Goal: Communication & Community: Answer question/provide support

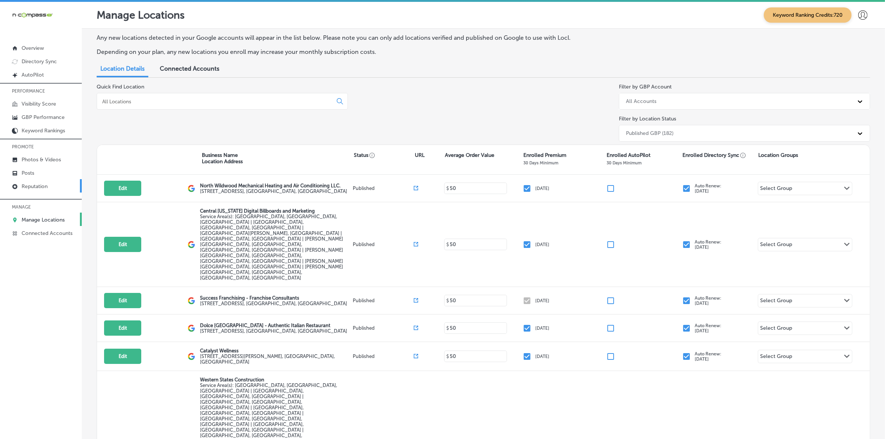
click at [56, 190] on link "Reputation" at bounding box center [41, 185] width 82 height 13
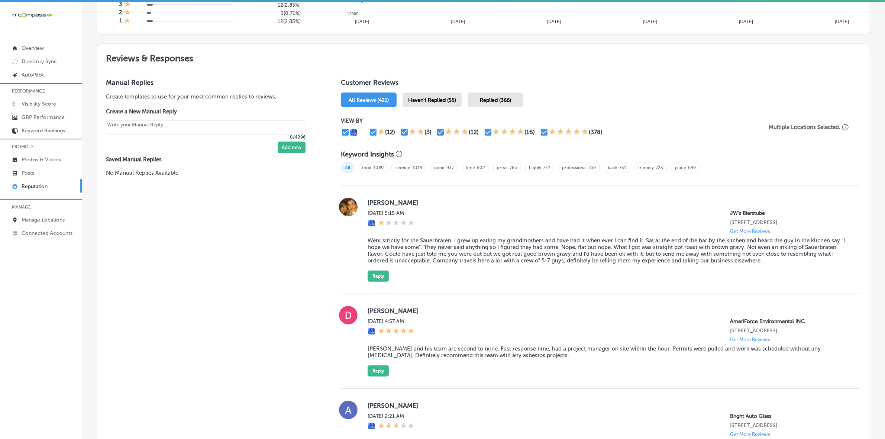
click at [313, 101] on span "Haven't Replied (55)" at bounding box center [432, 100] width 48 height 6
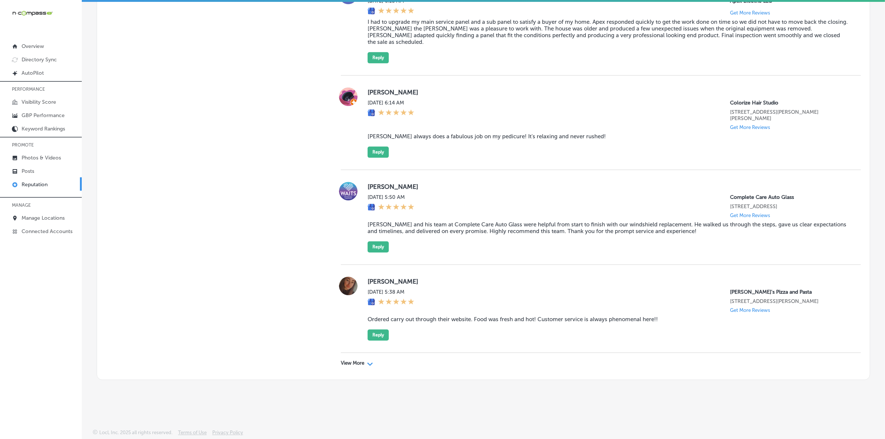
scroll to position [2207, 0]
click at [313, 290] on div "View More Path Created with Sketch." at bounding box center [601, 363] width 520 height 21
click at [313, 290] on p "View More" at bounding box center [352, 363] width 23 height 6
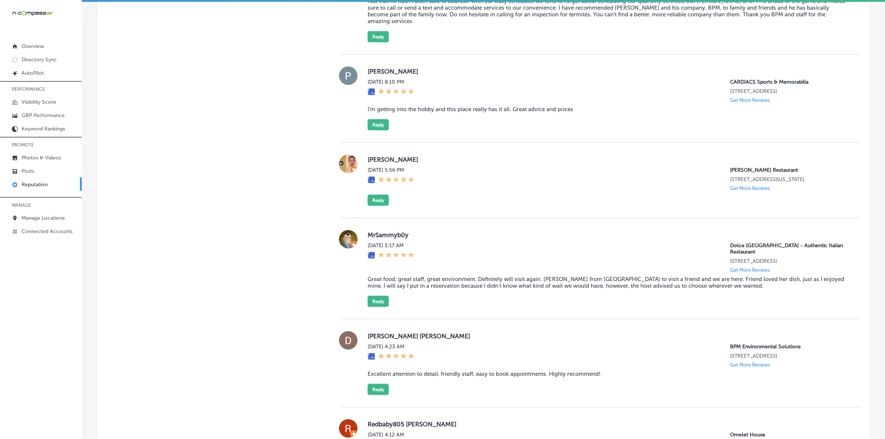
type textarea "x"
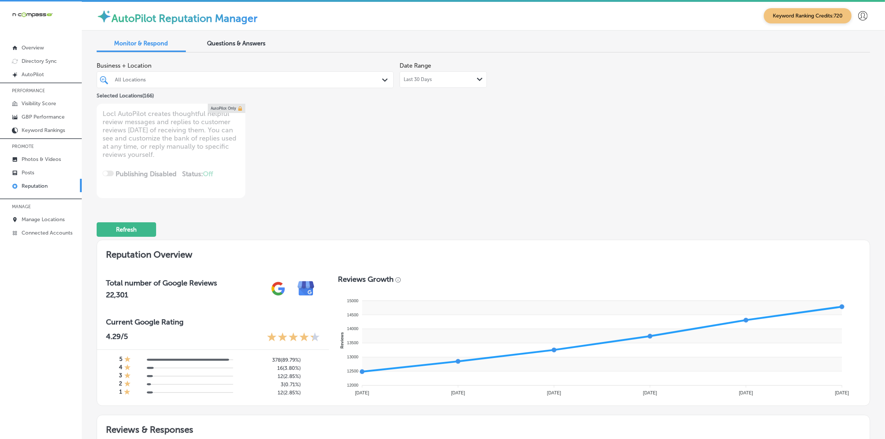
scroll to position [0, 0]
click at [244, 78] on div "All Locations" at bounding box center [249, 80] width 268 height 6
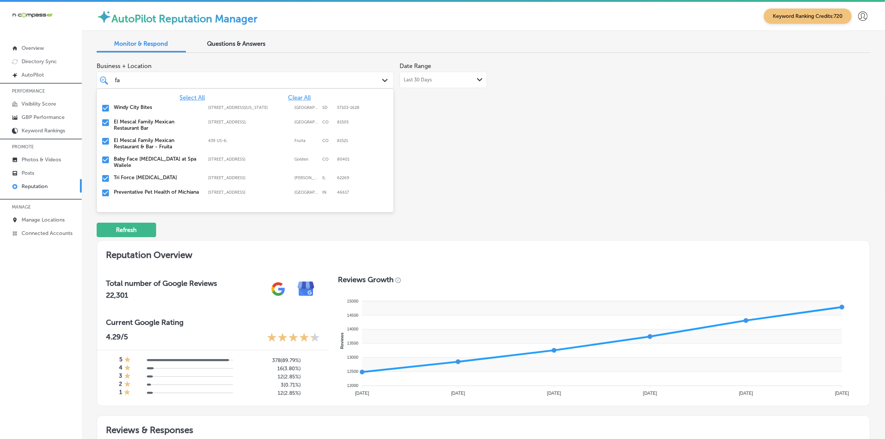
type input "far"
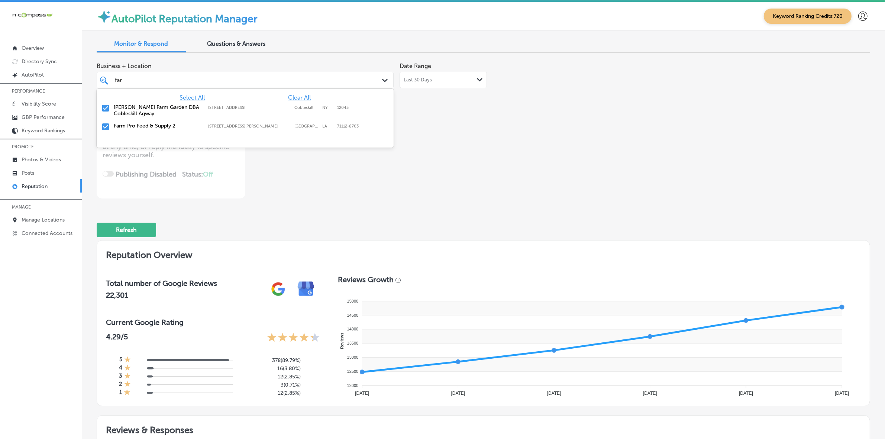
click at [131, 110] on label "[PERSON_NAME] Farm Garden DBA Cobleskill Agway" at bounding box center [157, 110] width 87 height 13
click at [131, 110] on label "Farm Pro Feed & Supply 2" at bounding box center [157, 107] width 87 height 6
type textarea "x"
type input "f"
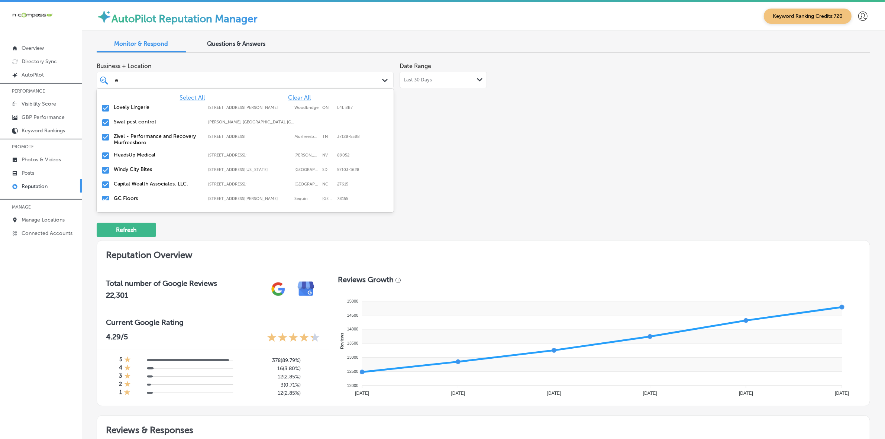
type input "eu"
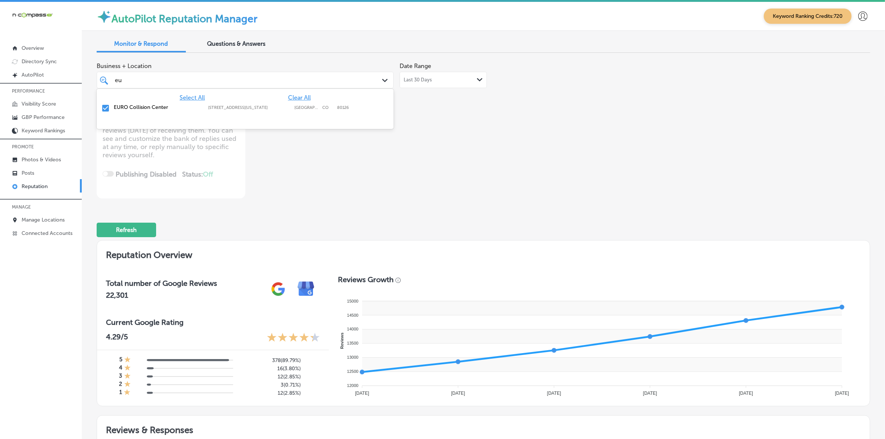
click at [131, 110] on label "EURO Collision Center" at bounding box center [157, 107] width 87 height 6
type textarea "x"
type input "e"
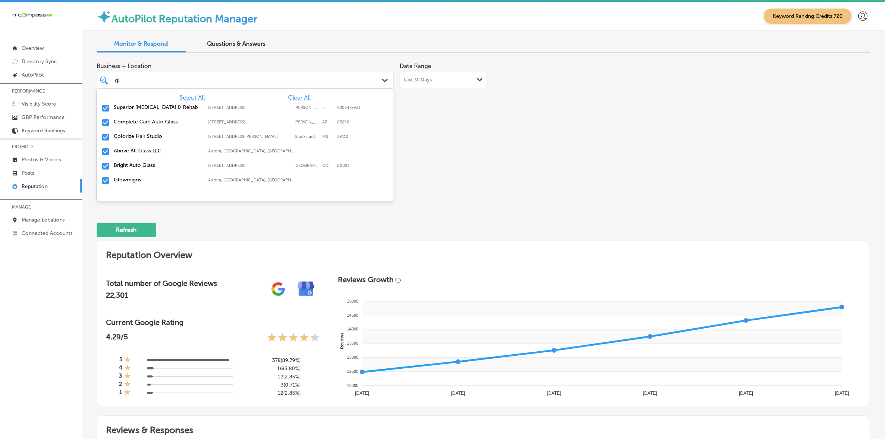
type input "gla"
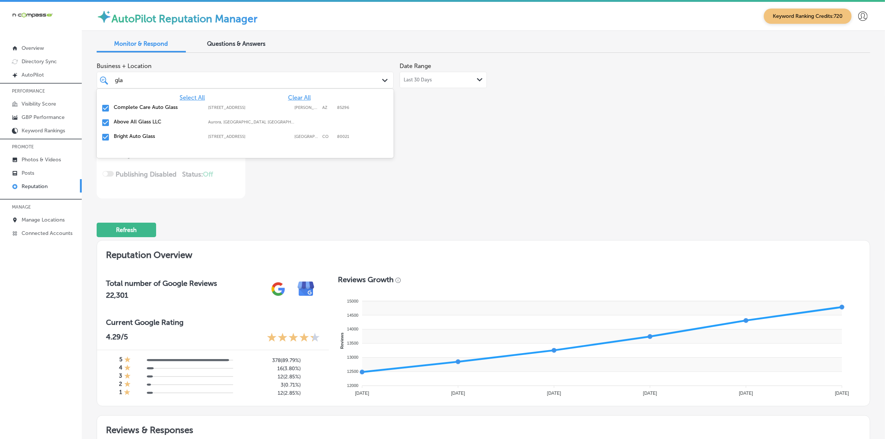
click at [133, 123] on label "Above All Glass LLC" at bounding box center [157, 122] width 87 height 6
click at [133, 123] on label "Bright Auto Glass" at bounding box center [157, 122] width 87 height 6
type textarea "x"
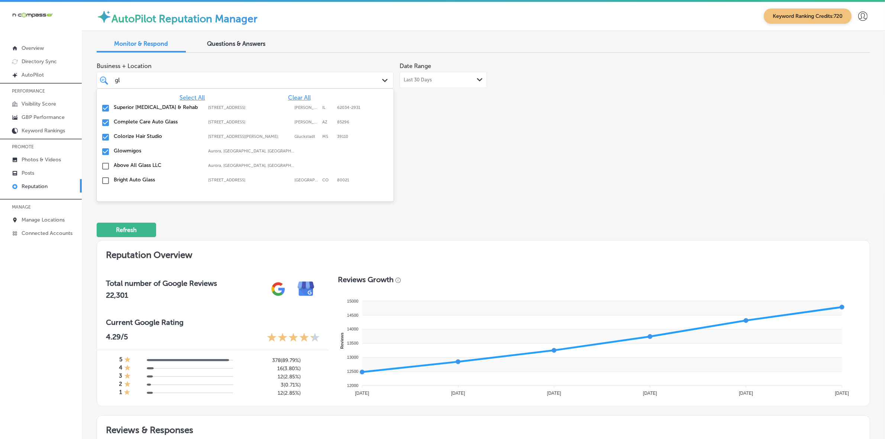
type input "g"
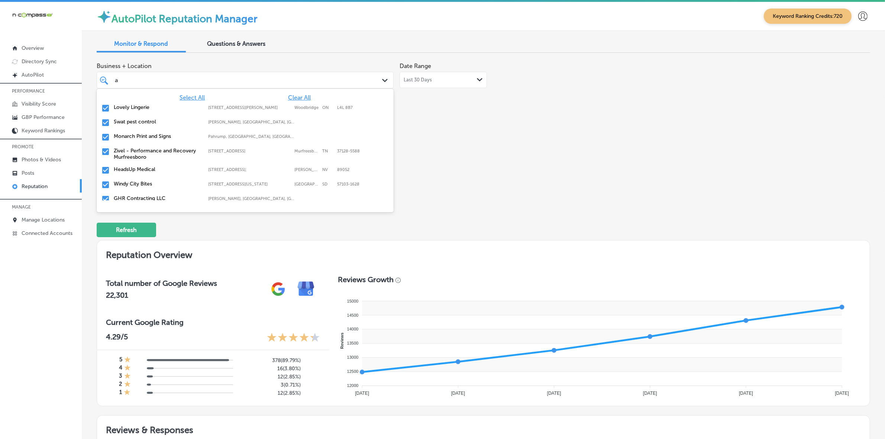
type input "am"
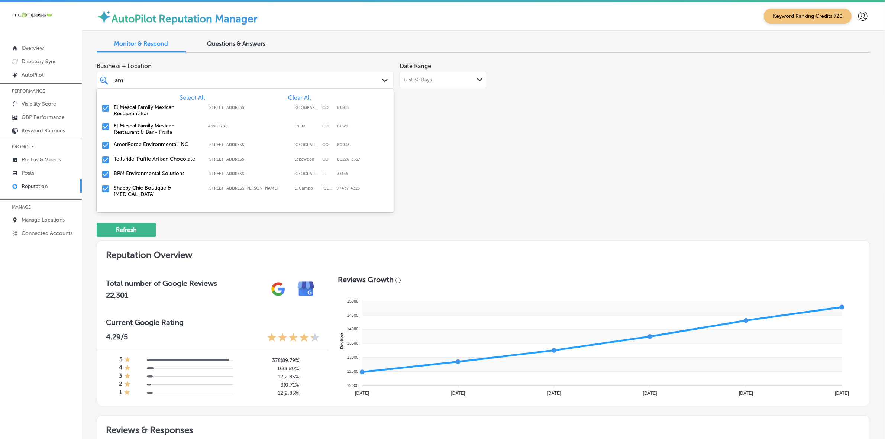
click at [138, 108] on label "El Mescal Family Mexican Restaurant Bar" at bounding box center [157, 110] width 87 height 13
click at [138, 108] on label "El Mescal Family Mexican Restaurant & Bar - Fruita" at bounding box center [157, 110] width 87 height 13
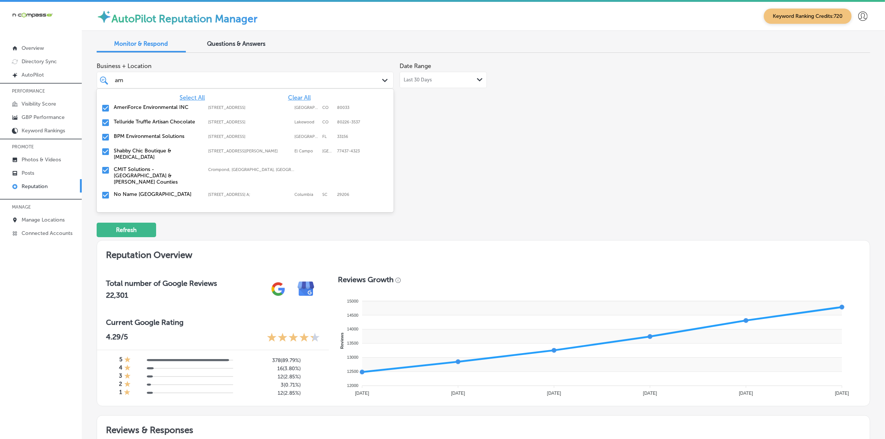
click at [138, 108] on label "AmeriForce Environmental INC" at bounding box center [157, 107] width 87 height 6
click at [136, 136] on label "Shabby Chic Boutique & [MEDICAL_DATA]" at bounding box center [157, 139] width 87 height 13
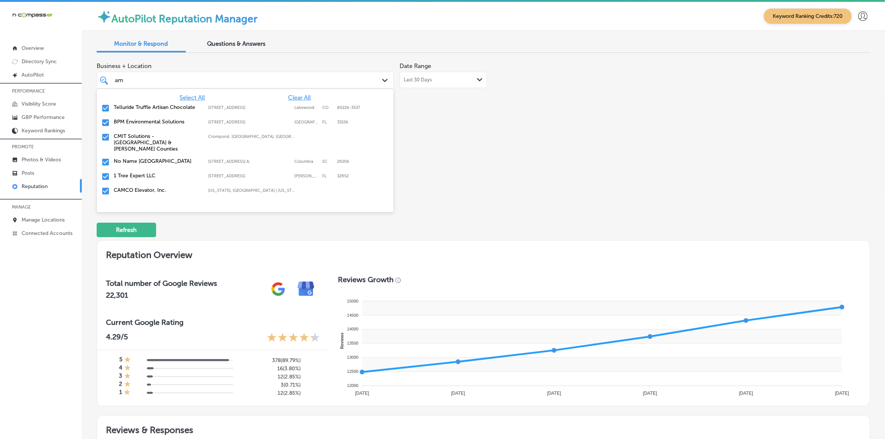
click at [136, 136] on label "CMIT Solutions - [GEOGRAPHIC_DATA] & [PERSON_NAME] Counties" at bounding box center [157, 142] width 87 height 19
click at [136, 136] on label "No Name [GEOGRAPHIC_DATA]" at bounding box center [157, 136] width 87 height 6
click at [132, 148] on label "CAMCO Elevator, Inc." at bounding box center [157, 150] width 87 height 6
type textarea "x"
type input "a"
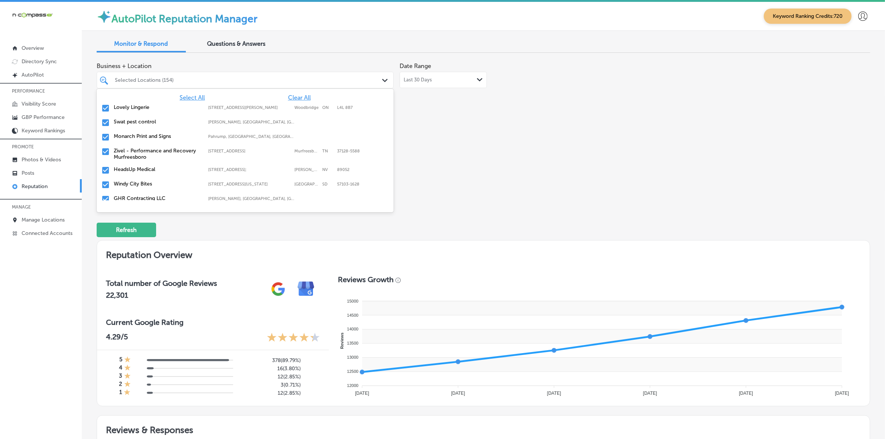
click at [155, 152] on label "Zivel - Performance and Recovery Murfreesboro" at bounding box center [157, 153] width 87 height 13
click at [151, 125] on label "Swat pest control" at bounding box center [157, 122] width 87 height 6
click at [151, 125] on label "Monarch Print and Signs" at bounding box center [157, 122] width 87 height 6
click at [151, 125] on label "HeadsUp Medical" at bounding box center [157, 122] width 87 height 6
click at [151, 125] on label "Windy City Bites" at bounding box center [157, 122] width 87 height 6
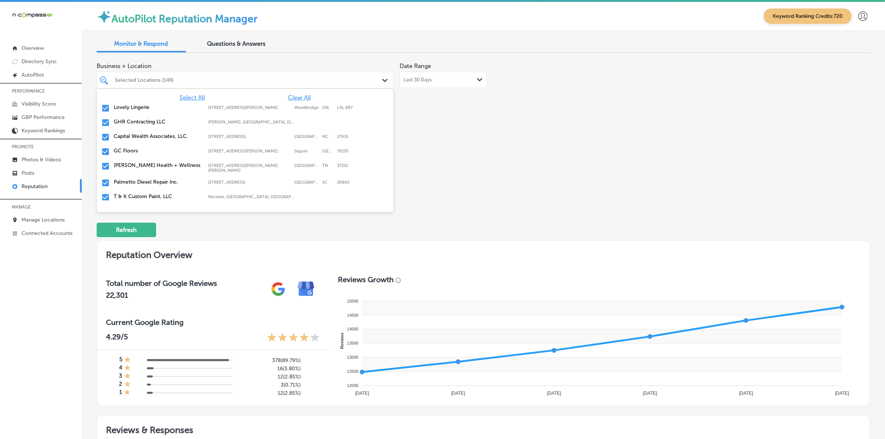
click at [164, 136] on label "Capital Wealth Associates, LLC." at bounding box center [157, 136] width 87 height 6
click at [164, 136] on label "GC Floors" at bounding box center [157, 136] width 87 height 6
click at [157, 164] on label "T & K Custom Paint, LLC" at bounding box center [157, 167] width 87 height 6
click at [157, 164] on label "Nashville DMS" at bounding box center [157, 167] width 87 height 6
click at [156, 176] on div "New View Windows 2026 TX-[GEOGRAPHIC_DATA]-3362 [GEOGRAPHIC_DATA]-3362" at bounding box center [245, 183] width 297 height 14
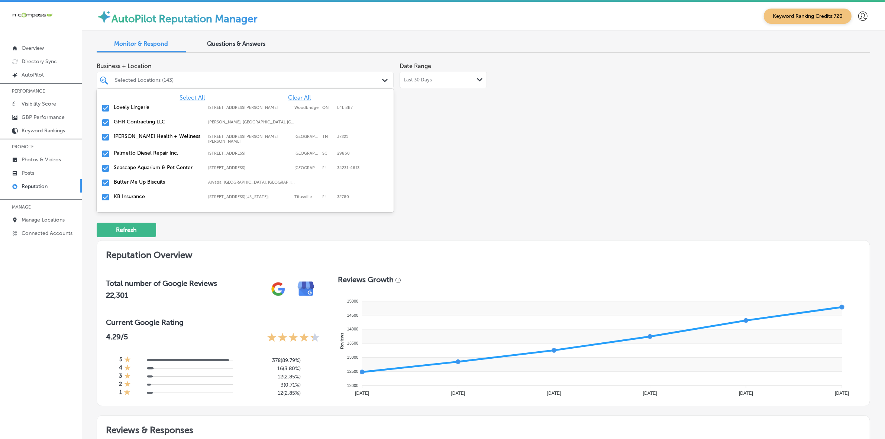
click at [154, 194] on label "KB Insurance" at bounding box center [157, 196] width 87 height 6
click at [313, 163] on div "Business + Location option [STREET_ADDRESS][US_STATE]; , deselected. option [ST…" at bounding box center [329, 129] width 464 height 140
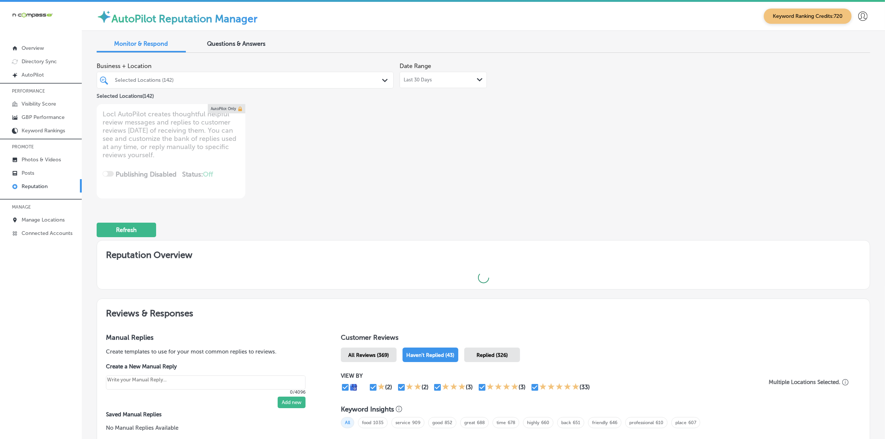
type textarea "x"
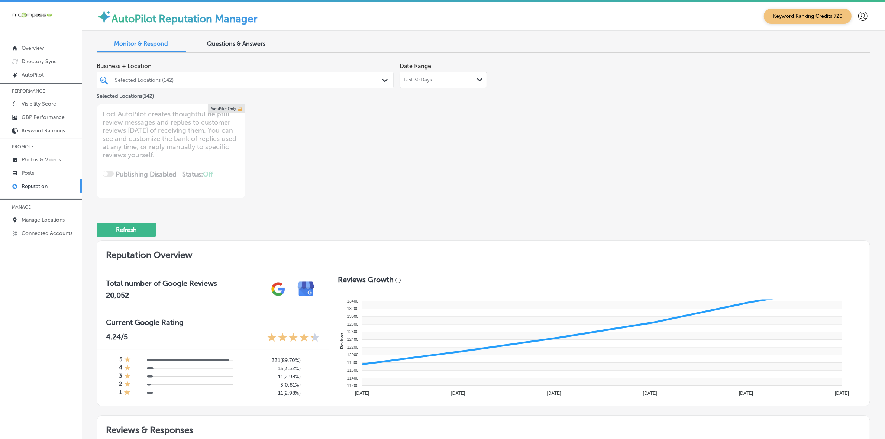
click at [275, 78] on div "Selected Locations (142)" at bounding box center [249, 80] width 268 height 6
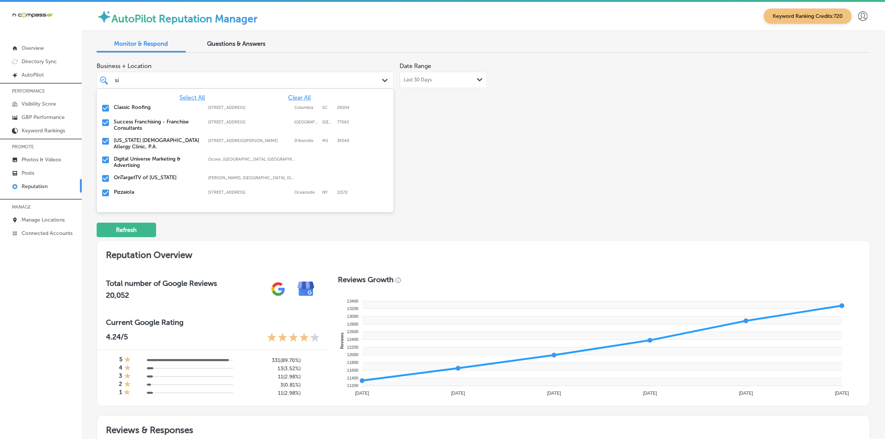
type input "sic"
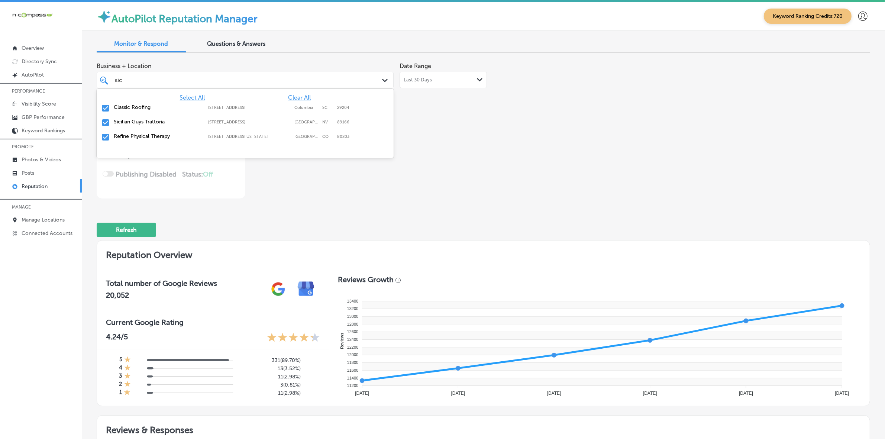
click at [160, 108] on label "Classic Roofing" at bounding box center [157, 107] width 87 height 6
click at [160, 108] on label "Sicilian Guys Trattoria" at bounding box center [157, 107] width 87 height 6
click at [160, 108] on label "Refine Physical Therapy" at bounding box center [157, 107] width 87 height 6
type textarea "x"
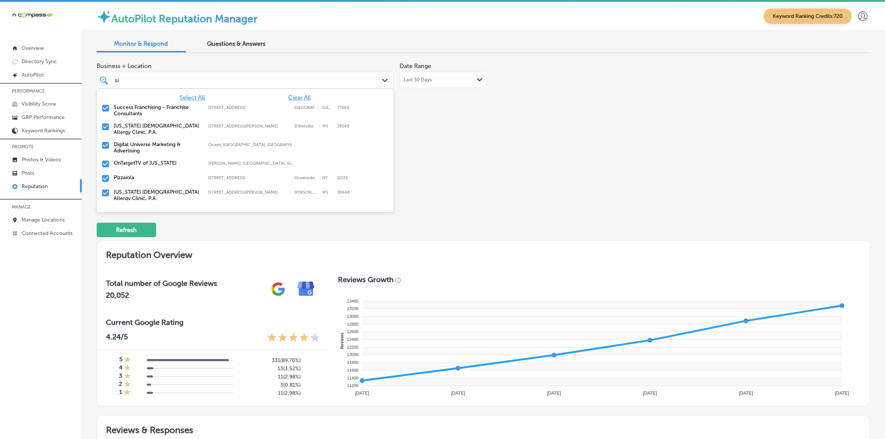
type input "s"
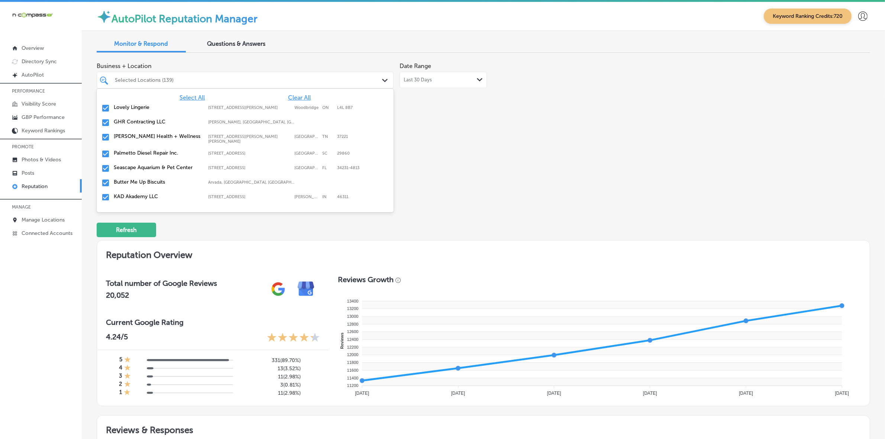
click at [313, 194] on div "Business + Location option [STREET_ADDRESS][US_STATE]. option focused, 3 of 167…" at bounding box center [483, 129] width 773 height 140
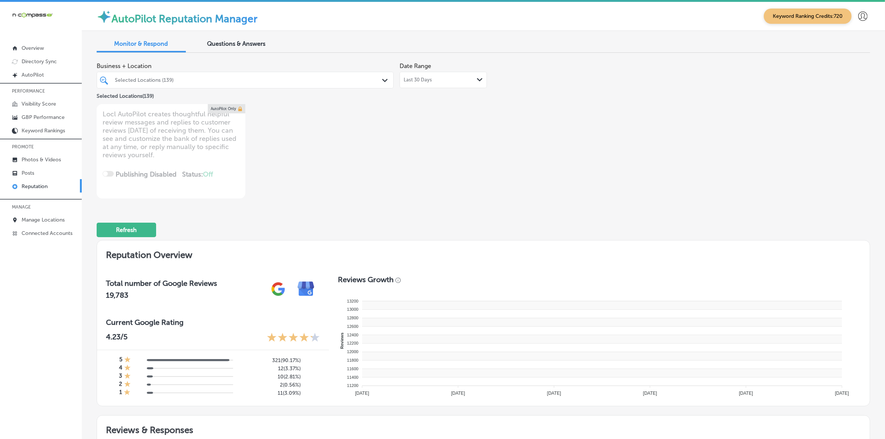
type textarea "x"
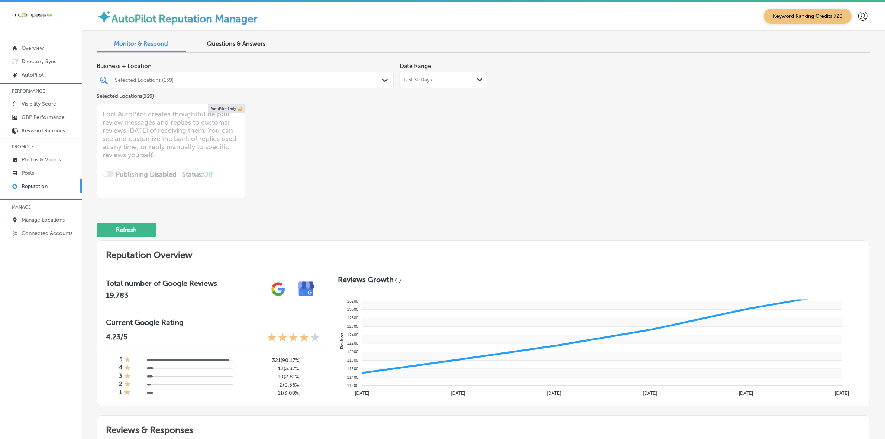
click at [313, 84] on div at bounding box center [232, 80] width 236 height 10
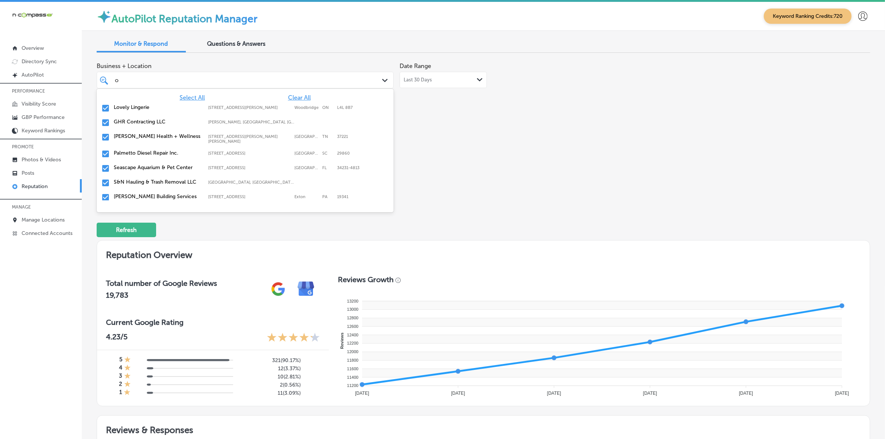
type input "om"
click at [167, 113] on label "Overhead Door Company of Reading" at bounding box center [157, 110] width 87 height 13
click at [161, 120] on label "Omaha Junk Squad" at bounding box center [157, 122] width 87 height 6
click at [161, 120] on label "Hurricane Home Prep" at bounding box center [157, 122] width 87 height 6
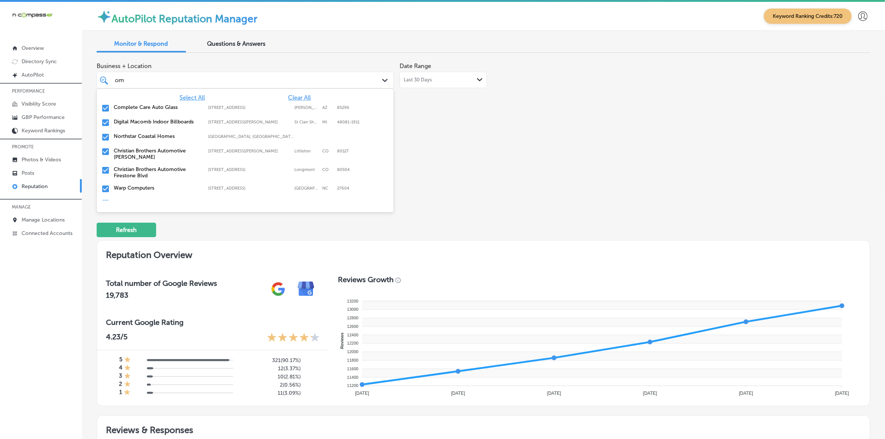
click at [161, 120] on label "Digital Macomb Indoor Billboards" at bounding box center [157, 122] width 87 height 6
click at [161, 120] on label "Northstar Coastal Homes" at bounding box center [157, 122] width 87 height 6
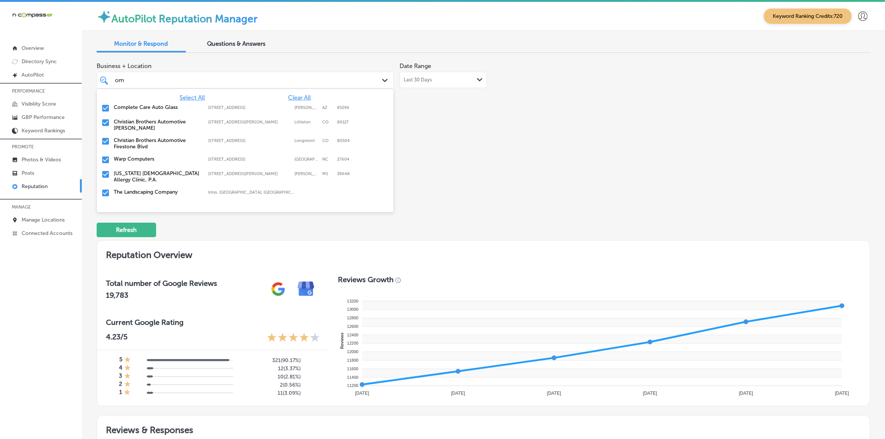
click at [159, 140] on label "Christian Brothers Automotive Firestone Blvd" at bounding box center [157, 143] width 87 height 13
click at [159, 140] on label "Warp Computers" at bounding box center [157, 140] width 87 height 6
click at [159, 140] on label "[US_STATE] [DEMOGRAPHIC_DATA] Allergy Clinic, P.A." at bounding box center [157, 143] width 87 height 13
click at [159, 140] on label "The Landscaping Company" at bounding box center [157, 140] width 87 height 6
click at [159, 140] on label "Stethoscope Staffing and In-Home Care LLC" at bounding box center [157, 143] width 87 height 13
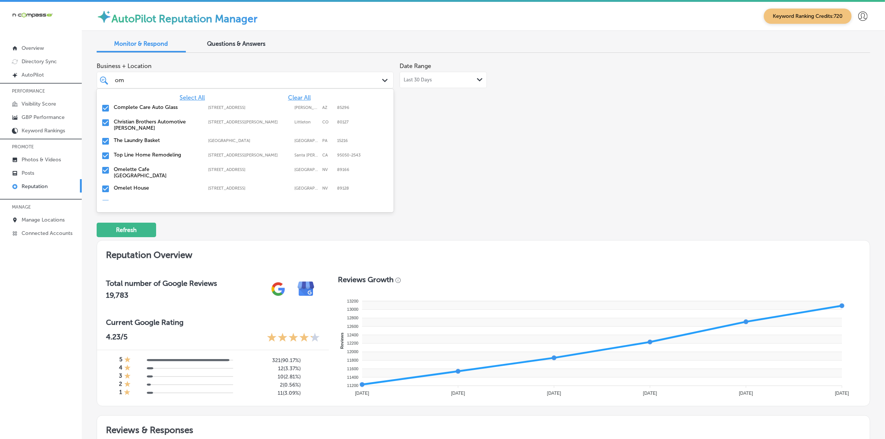
click at [159, 153] on label "Top Line Home Remodeling" at bounding box center [157, 155] width 87 height 6
click at [159, 153] on label "Omelette Cafe [GEOGRAPHIC_DATA]" at bounding box center [157, 158] width 87 height 13
click at [158, 173] on label "[PERSON_NAME] Commercial Van RV and Truck Center" at bounding box center [157, 172] width 87 height 13
click at [158, 173] on div "Home Loans By [PERSON_NAME] [US_STATE], [GEOGRAPHIC_DATA] | [GEOGRAPHIC_DATA], …" at bounding box center [245, 171] width 291 height 12
type textarea "x"
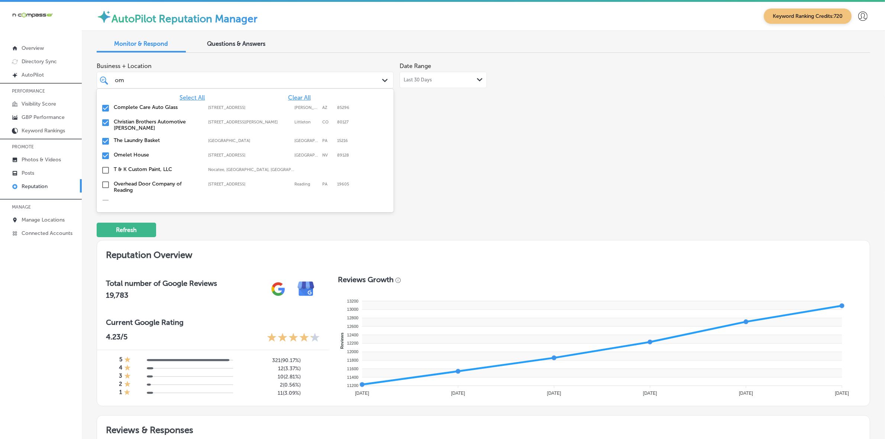
type input "om"
click at [313, 175] on div "Business + Location option [STREET_ADDRESS]. 20 results available for search te…" at bounding box center [483, 129] width 773 height 140
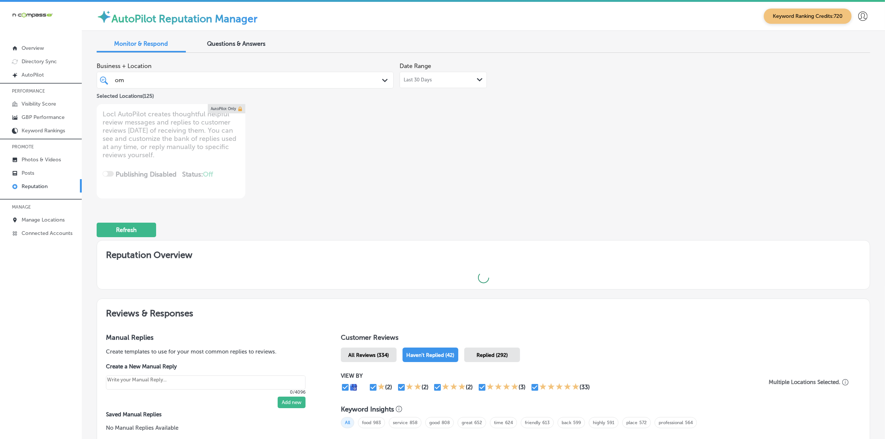
type textarea "x"
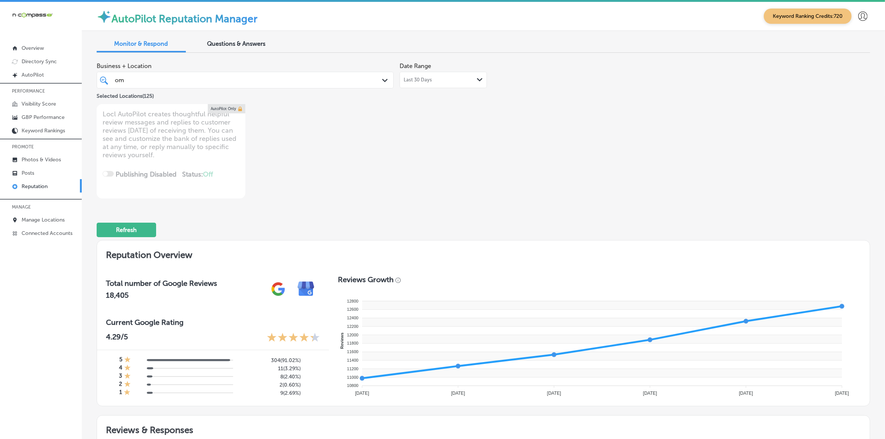
click at [298, 76] on div "om om" at bounding box center [232, 80] width 236 height 10
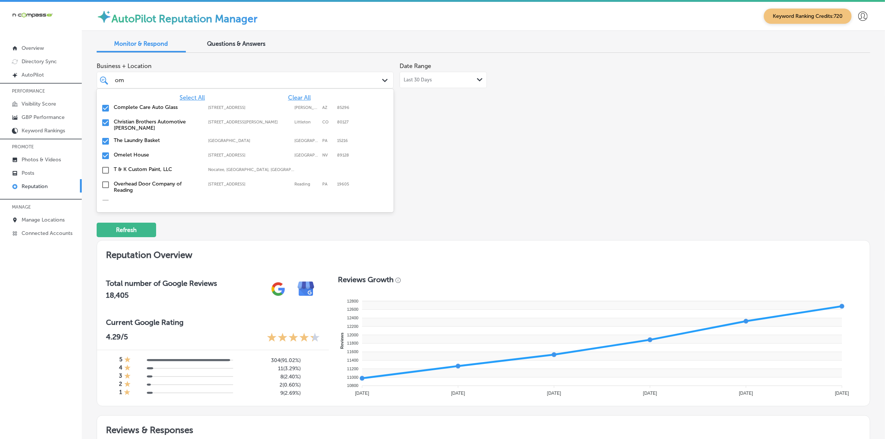
type input "o"
type input "col"
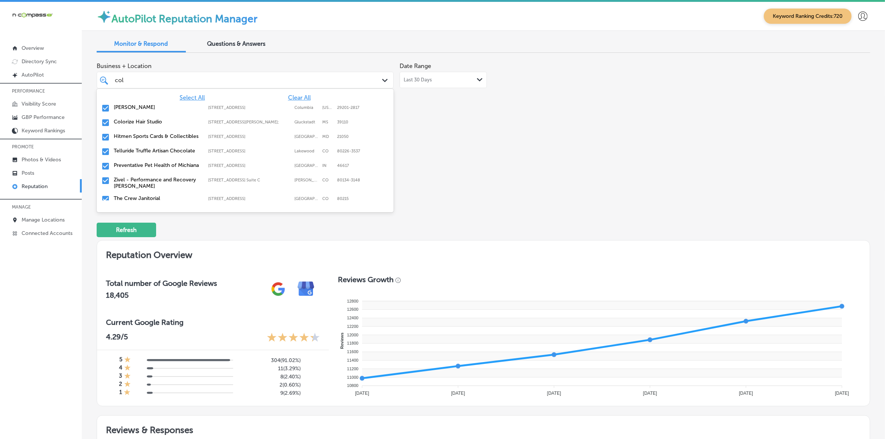
click at [254, 106] on label "[STREET_ADDRESS]" at bounding box center [249, 107] width 82 height 5
click at [254, 106] on label "[STREET_ADDRESS][PERSON_NAME];" at bounding box center [249, 107] width 82 height 5
click at [254, 106] on label "[STREET_ADDRESS]" at bounding box center [249, 107] width 82 height 5
click at [175, 125] on label "Preventative Pet Health of Michiana" at bounding box center [157, 122] width 87 height 6
click at [175, 126] on label "Zivel - Performance and Recovery [PERSON_NAME]" at bounding box center [157, 125] width 87 height 13
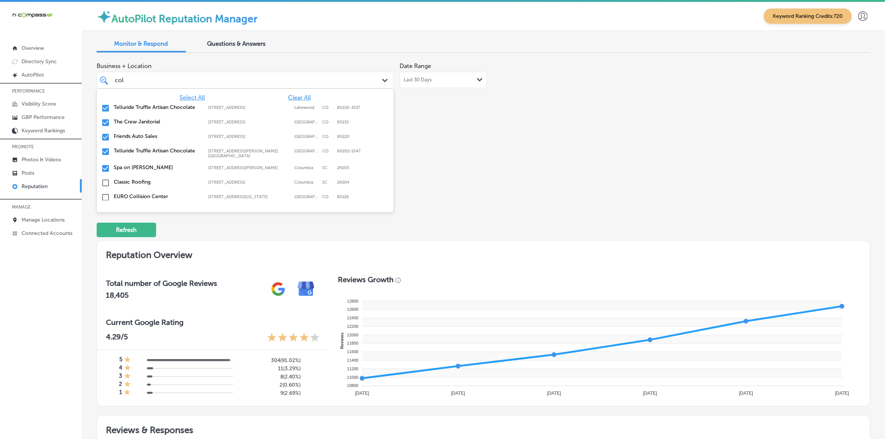
click at [175, 126] on div "The Crew Janitorial [STREET_ADDRESS][GEOGRAPHIC_DATA][STREET_ADDRESS]" at bounding box center [245, 123] width 291 height 12
click at [175, 126] on div "Friends Auto Sales [STREET_ADDRESS][GEOGRAPHIC_DATA][STREET_ADDRESS]" at bounding box center [245, 123] width 291 height 12
type textarea "x"
type input "col"
click at [313, 142] on div "Business + Location option [STREET_ADDRESS]. option [STREET_ADDRESS][PERSON_NAM…" at bounding box center [329, 129] width 464 height 140
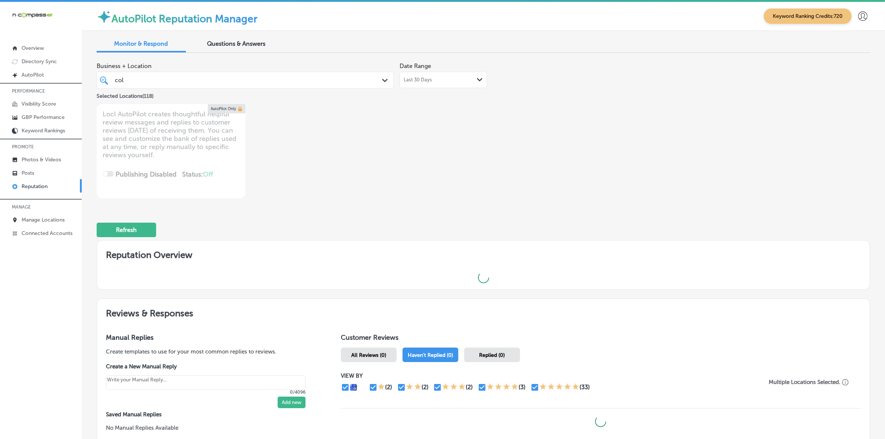
click at [313, 79] on div "col col" at bounding box center [232, 80] width 236 height 10
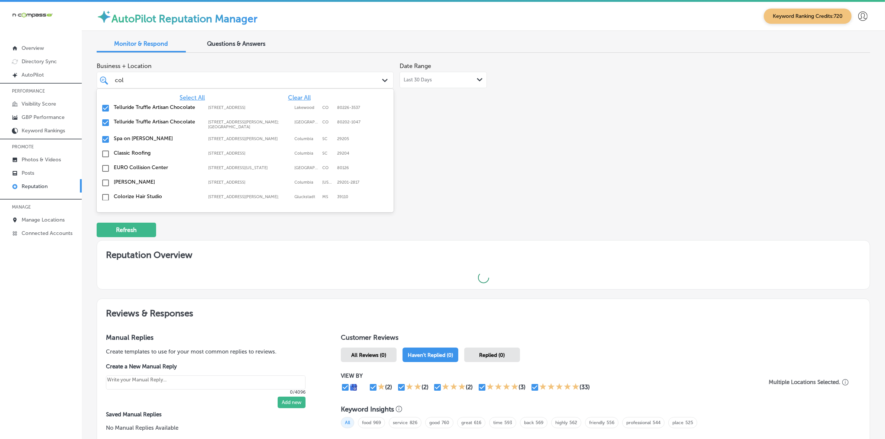
type textarea "x"
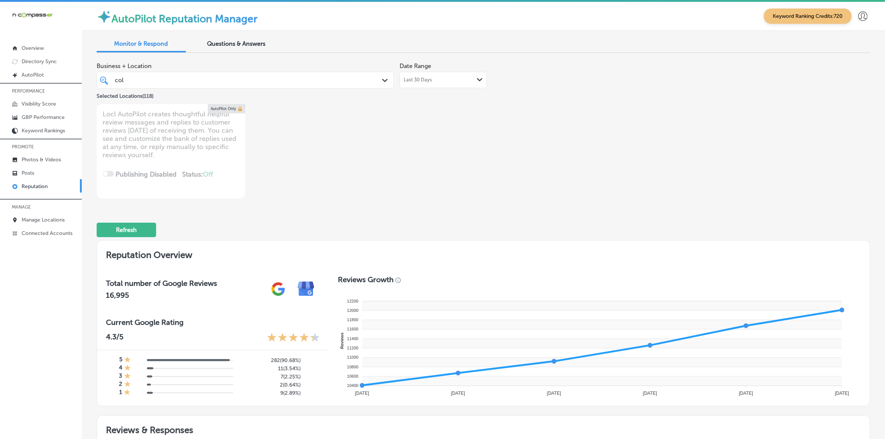
click at [313, 151] on div "Business + Location col col Path Created with Sketch. Selected Locations ( 118 …" at bounding box center [329, 129] width 464 height 140
click at [263, 91] on div "Selected Locations ( 118 )" at bounding box center [245, 94] width 297 height 9
click at [259, 86] on div "col col Path Created with Sketch." at bounding box center [245, 80] width 297 height 17
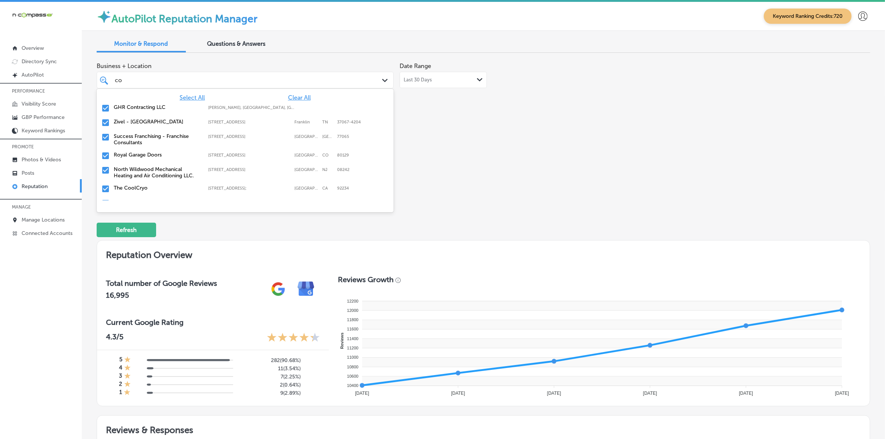
type input "c"
type input "s"
click at [152, 193] on label "S&N Hauling & Trash Removal LLC" at bounding box center [157, 196] width 87 height 6
type textarea "x"
type input "s"
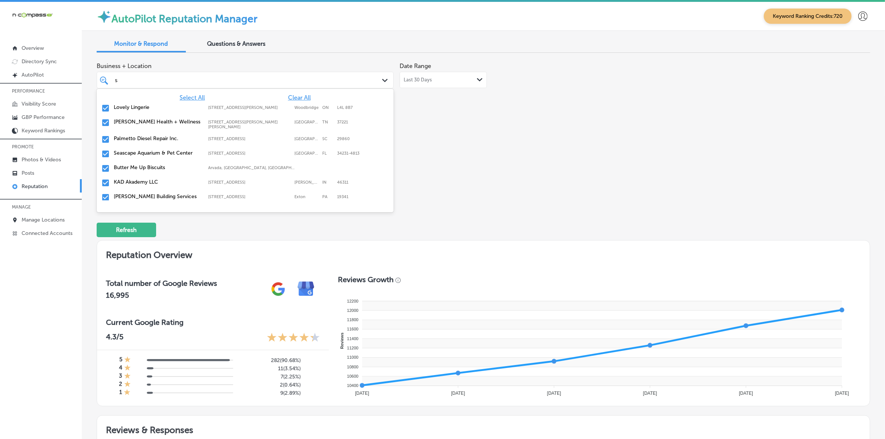
click at [313, 175] on div "Business + Location option [STREET_ADDRESS]. 156 results available for search t…" at bounding box center [329, 129] width 464 height 140
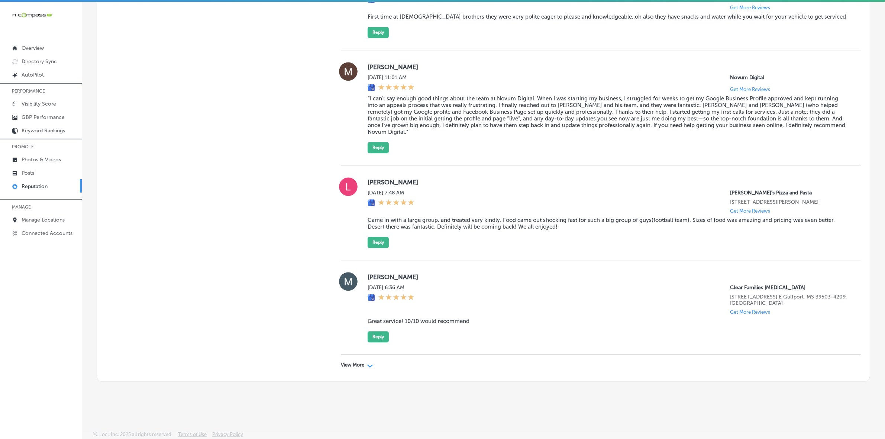
scroll to position [2148, 0]
click at [313, 290] on p "View More" at bounding box center [352, 365] width 23 height 6
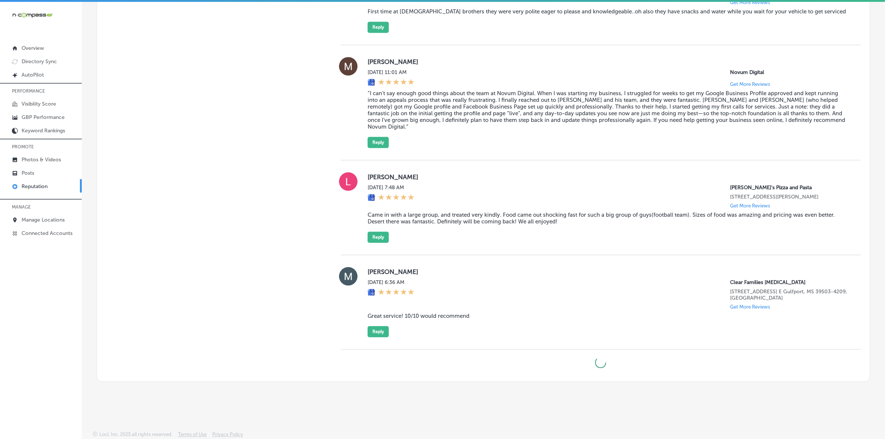
type textarea "x"
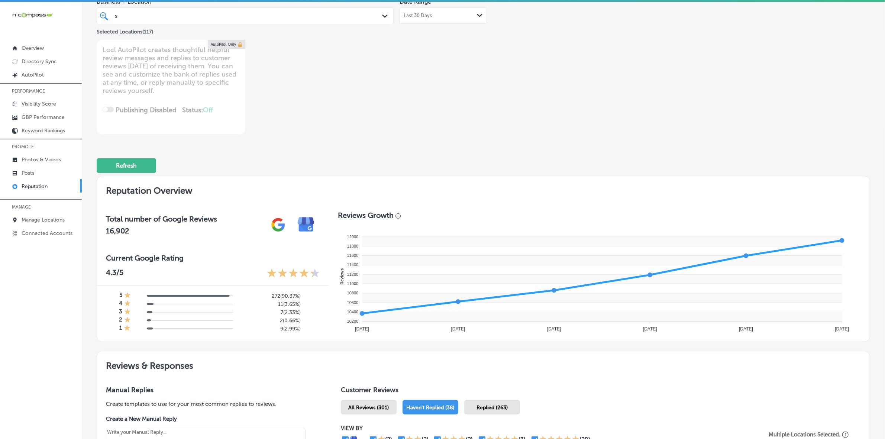
scroll to position [0, 0]
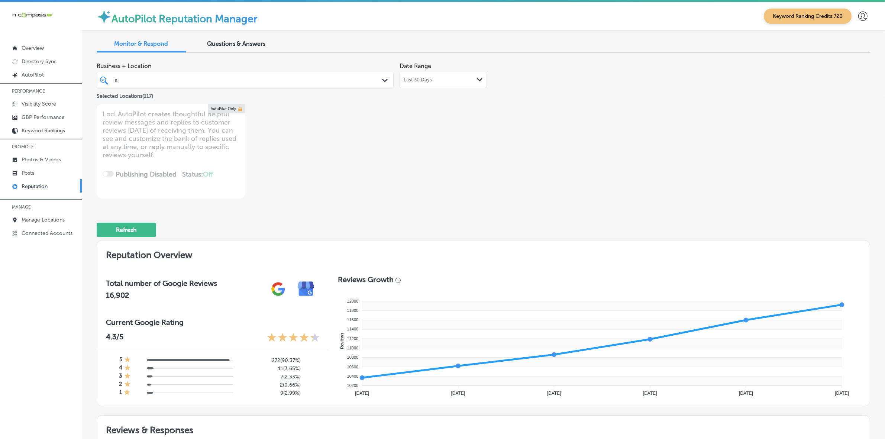
click at [235, 82] on div "s s" at bounding box center [232, 80] width 236 height 10
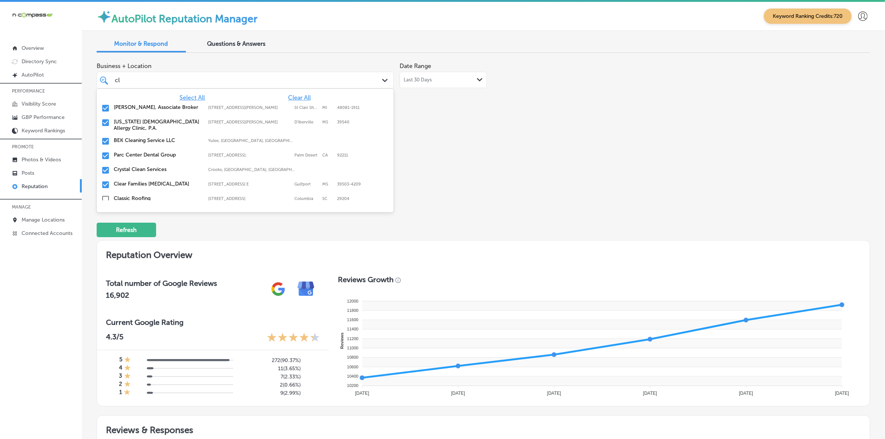
type input "cle"
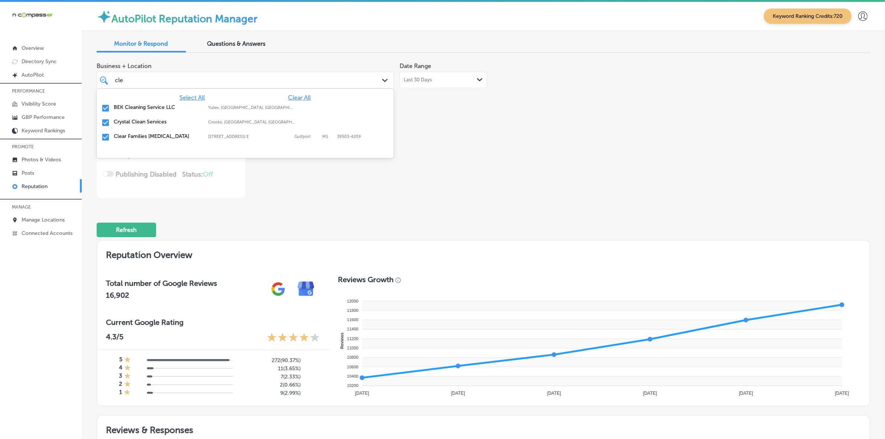
click at [142, 108] on label "BEK Cleaning Service LLC" at bounding box center [157, 107] width 87 height 6
click at [139, 121] on label "Clear Families [MEDICAL_DATA]" at bounding box center [157, 122] width 87 height 6
type textarea "x"
type input "cle"
click at [313, 123] on div "Business + Location option [STREET_ADDRESS] E, deselected. option focused, 85 o…" at bounding box center [329, 129] width 464 height 140
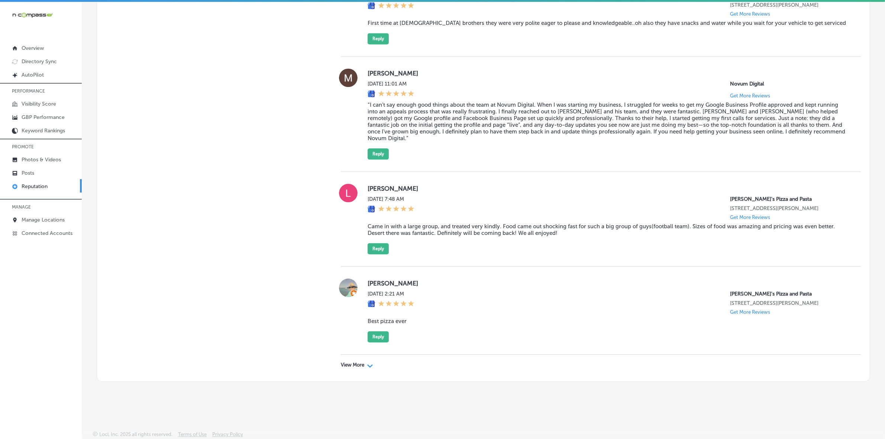
scroll to position [2141, 0]
click at [313, 290] on div "View More Path Created with Sketch." at bounding box center [601, 364] width 520 height 21
click at [313, 290] on p "View More" at bounding box center [352, 365] width 23 height 6
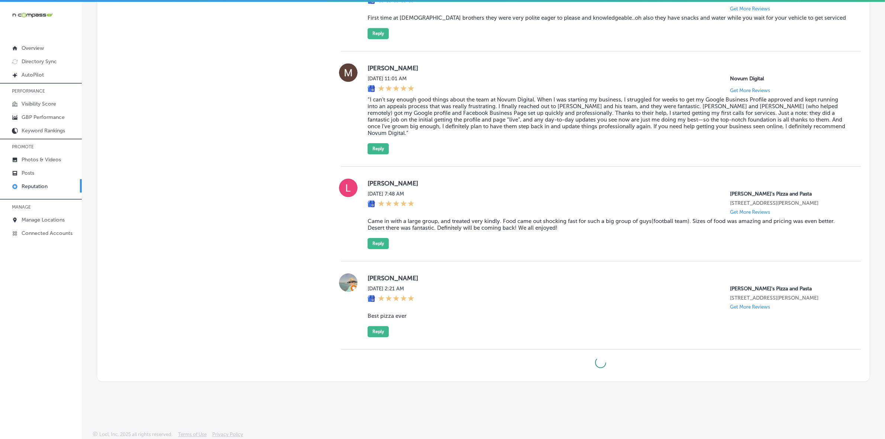
type textarea "x"
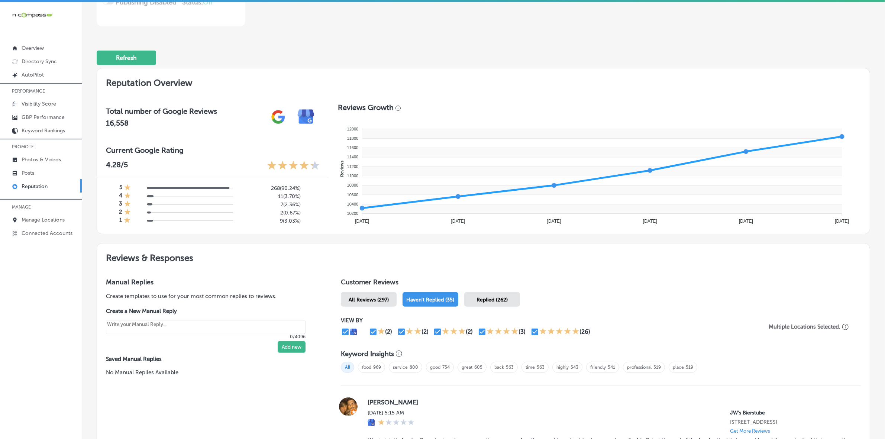
scroll to position [5, 0]
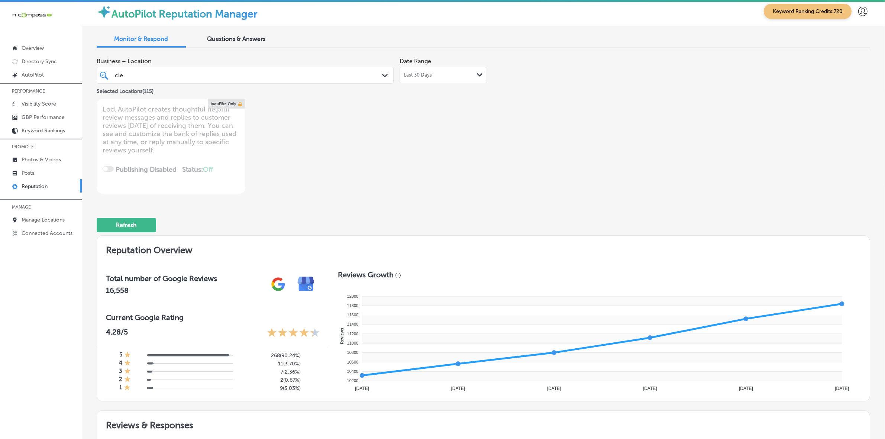
click at [273, 74] on div "cle cle" at bounding box center [232, 75] width 236 height 10
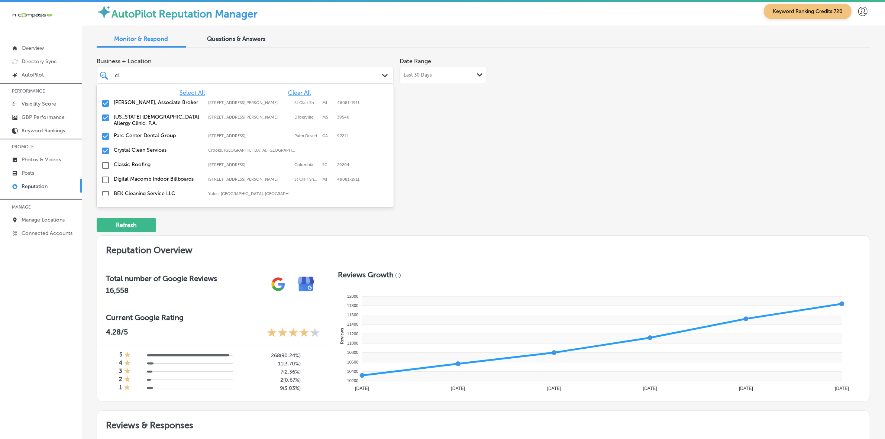
type input "c"
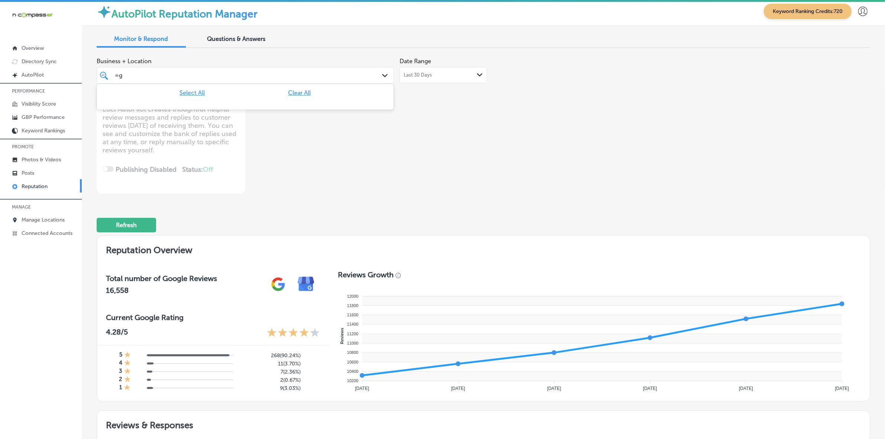
type input "="
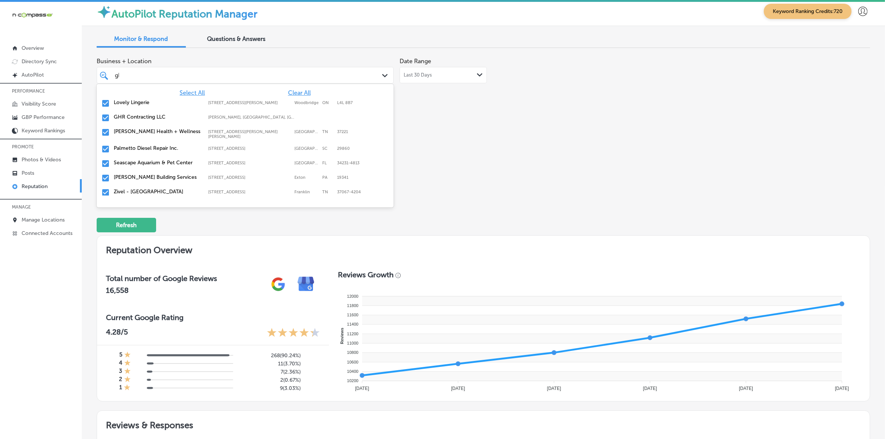
type input "glo"
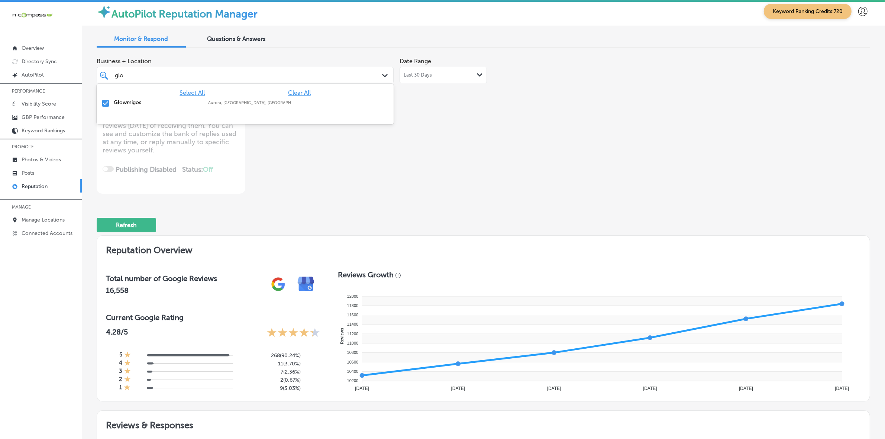
click at [281, 99] on div "Glowmigos Aurora, [GEOGRAPHIC_DATA], [GEOGRAPHIC_DATA] | [GEOGRAPHIC_DATA], [GE…" at bounding box center [222, 102] width 217 height 6
type textarea "x"
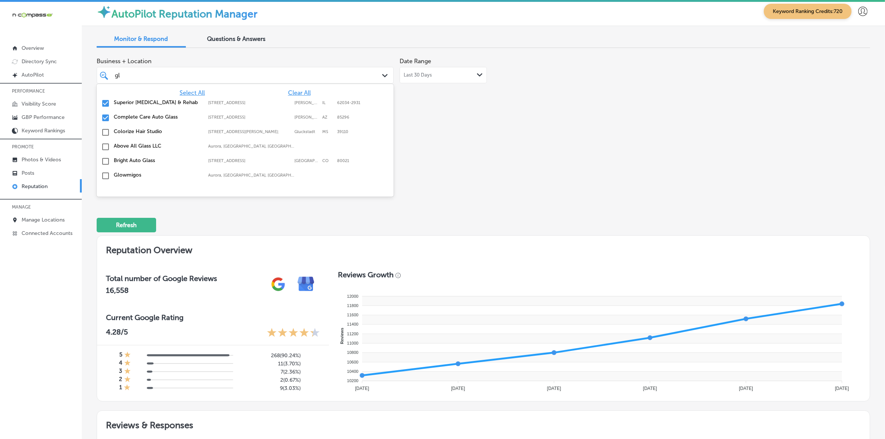
type input "g"
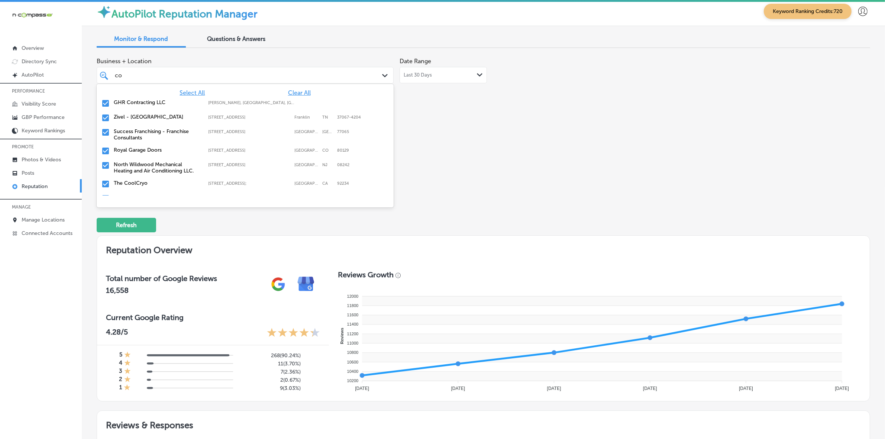
type input "coo"
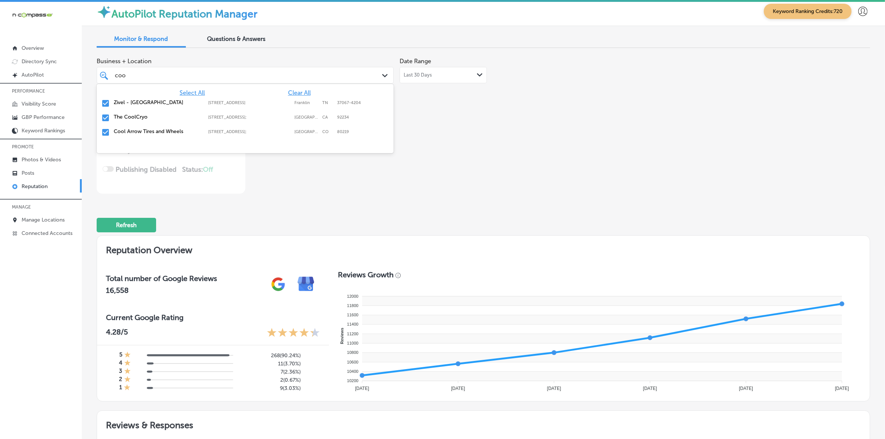
click at [236, 102] on label "[STREET_ADDRESS]" at bounding box center [249, 102] width 82 height 5
click at [236, 103] on label "[STREET_ADDRESS];" at bounding box center [249, 102] width 82 height 5
type textarea "x"
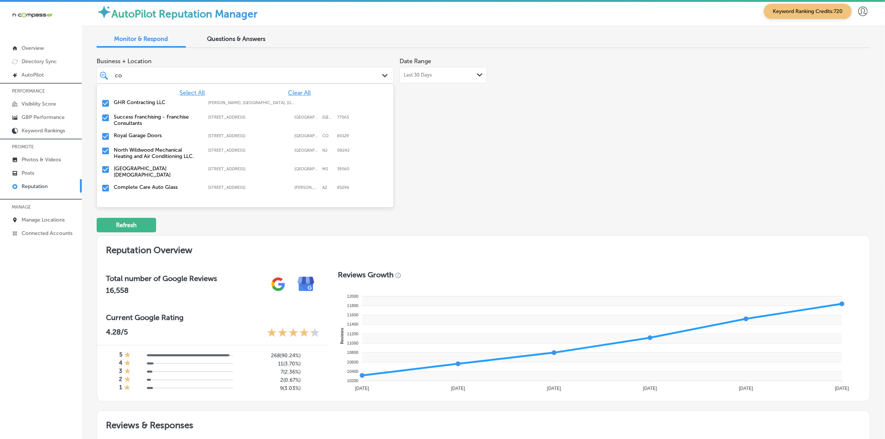
type input "c"
type input "piz"
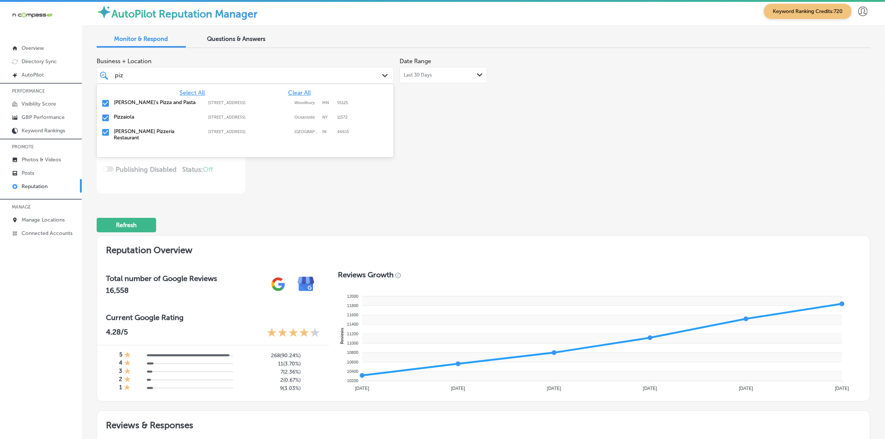
click at [211, 116] on label "[STREET_ADDRESS]" at bounding box center [249, 117] width 82 height 5
type textarea "x"
type input "piz"
click at [313, 130] on div "Business + Location option [STREET_ADDRESS]. option [STREET_ADDRESS]. 4 results…" at bounding box center [329, 124] width 464 height 140
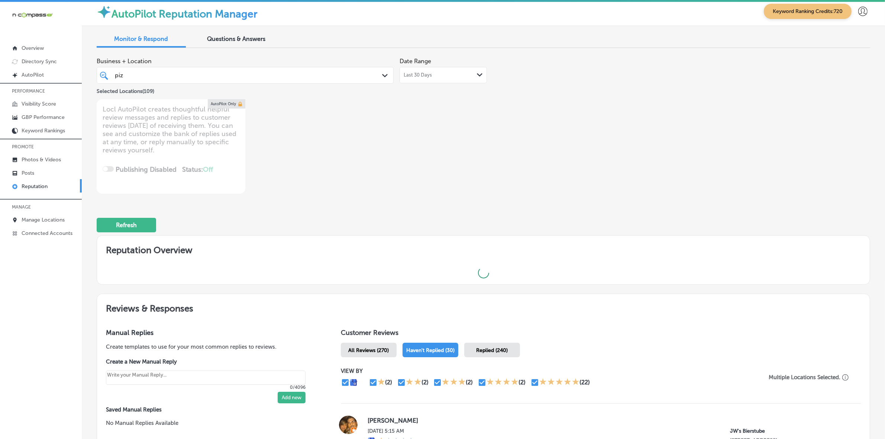
type textarea "x"
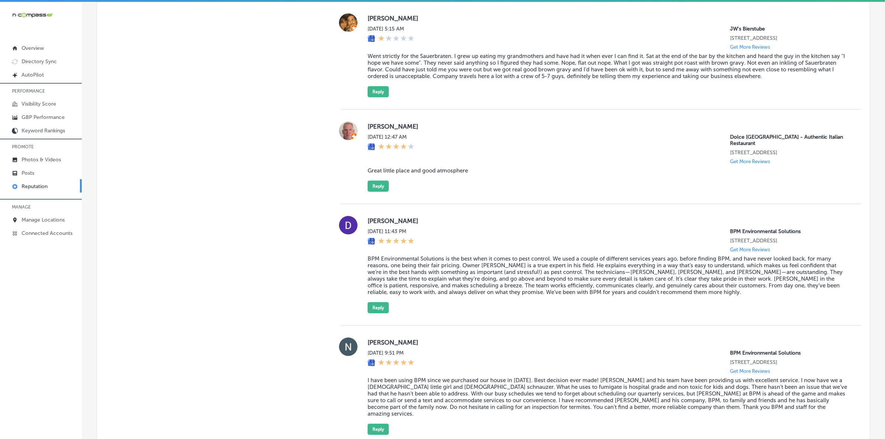
scroll to position [562, 0]
